Goal: Navigation & Orientation: Understand site structure

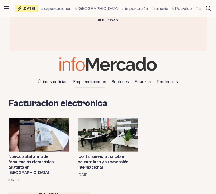
click at [88, 83] on link "Emprendimientos" at bounding box center [90, 81] width 38 height 9
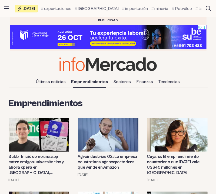
click at [116, 82] on link "Sectores" at bounding box center [123, 81] width 22 height 9
